Goal: Task Accomplishment & Management: Use online tool/utility

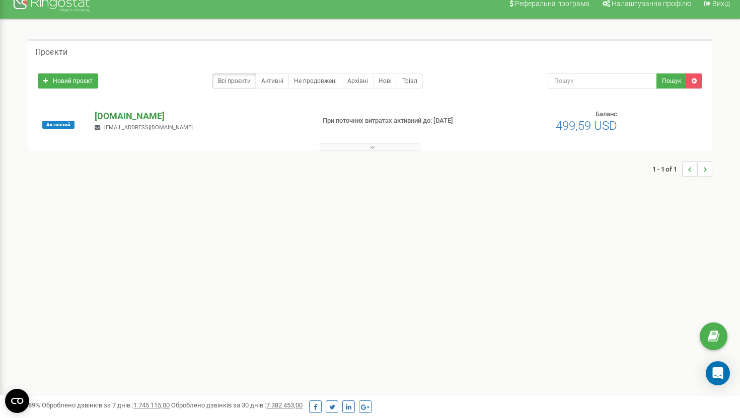
click at [156, 121] on p "[DOMAIN_NAME]" at bounding box center [200, 116] width 211 height 13
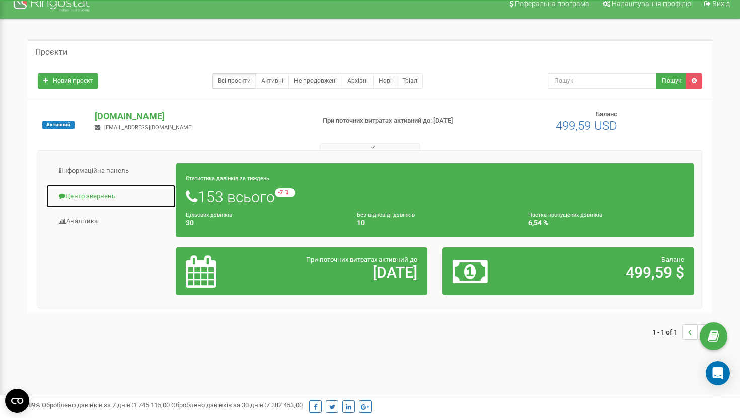
click at [92, 207] on link "Центр звернень" at bounding box center [111, 196] width 130 height 25
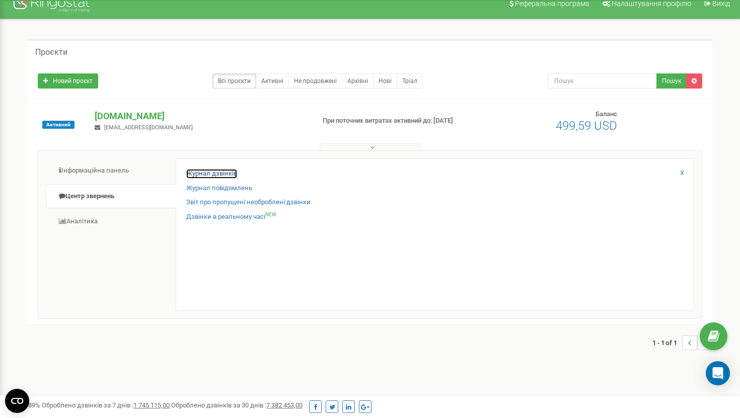
click at [221, 171] on link "Журнал дзвінків" at bounding box center [211, 174] width 51 height 10
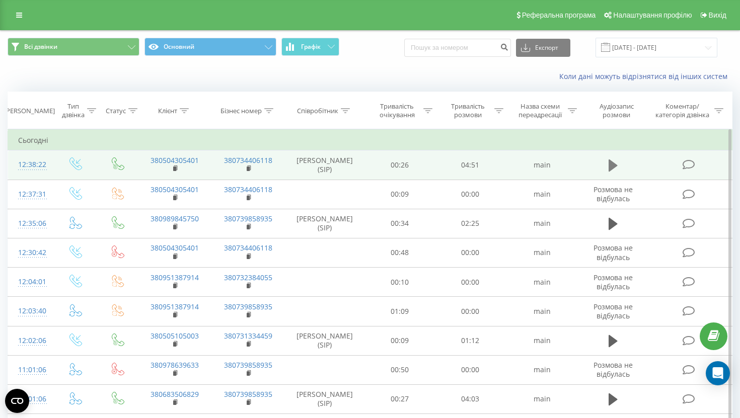
click at [612, 167] on icon at bounding box center [613, 166] width 9 height 12
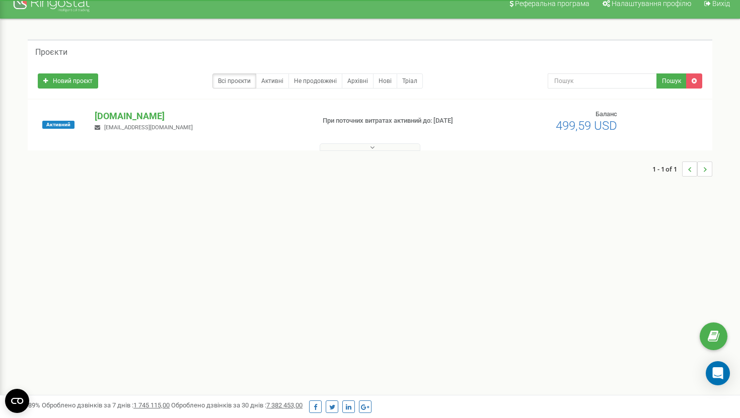
click at [384, 143] on div at bounding box center [370, 145] width 680 height 10
click at [384, 147] on button at bounding box center [370, 147] width 101 height 8
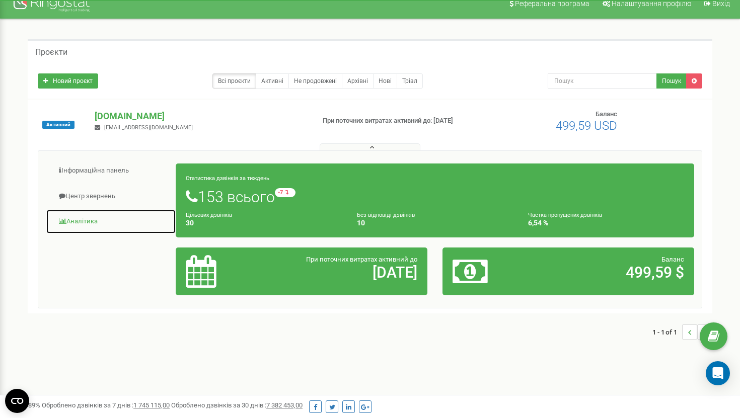
click at [92, 216] on link "Аналiтика" at bounding box center [111, 221] width 130 height 25
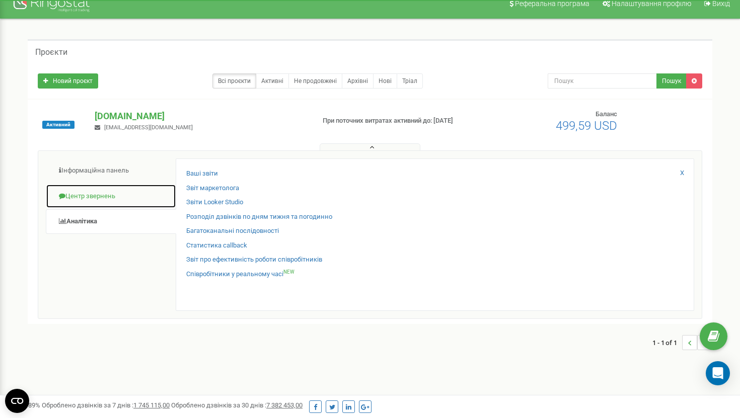
click at [103, 204] on link "Центр звернень" at bounding box center [111, 196] width 130 height 25
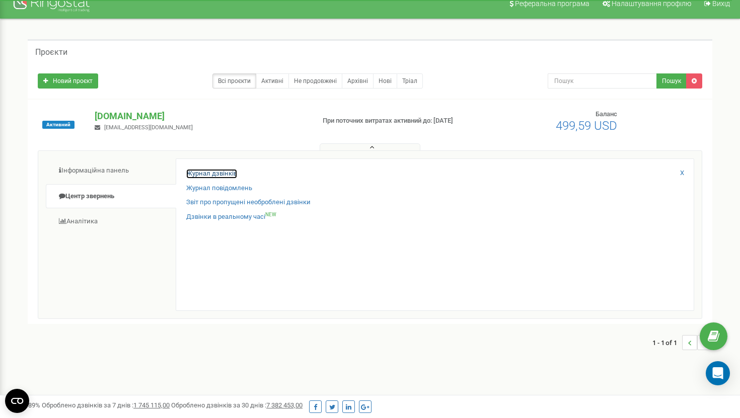
click at [221, 172] on link "Журнал дзвінків" at bounding box center [211, 174] width 51 height 10
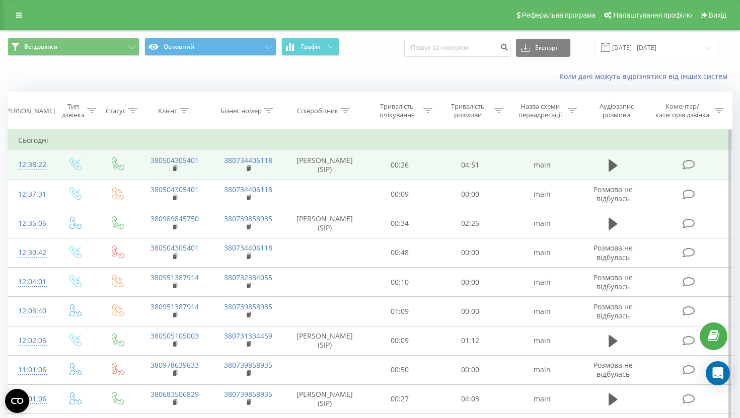
click at [337, 163] on td "[PERSON_NAME] (SIP)" at bounding box center [324, 165] width 79 height 29
click at [347, 166] on td "[PERSON_NAME] (SIP)" at bounding box center [324, 165] width 79 height 29
click at [608, 164] on button at bounding box center [613, 165] width 15 height 15
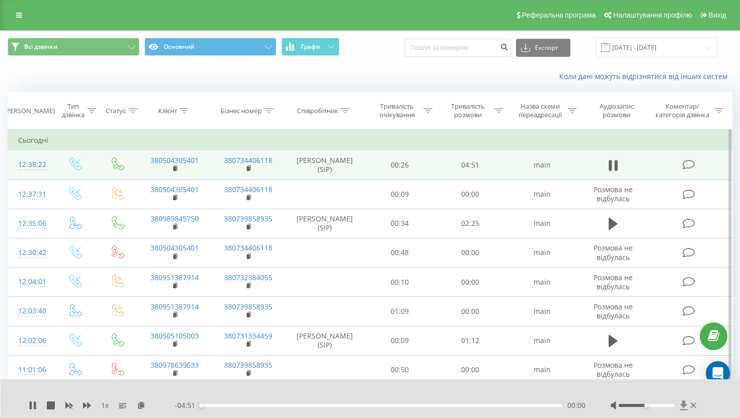
click at [684, 408] on icon at bounding box center [684, 406] width 9 height 10
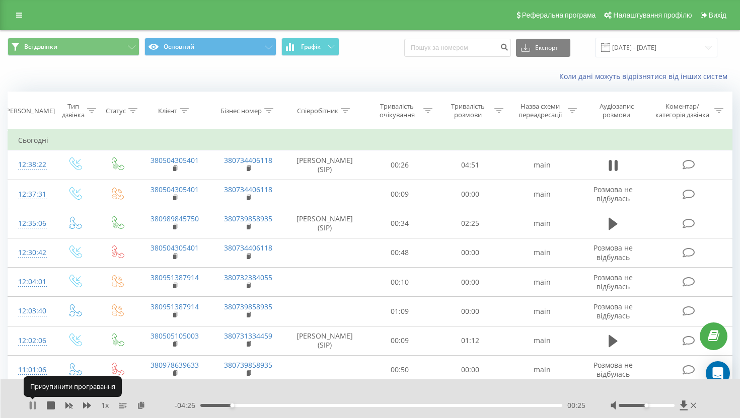
click at [33, 406] on icon at bounding box center [33, 406] width 8 height 8
